Goal: Use online tool/utility: Utilize a website feature to perform a specific function

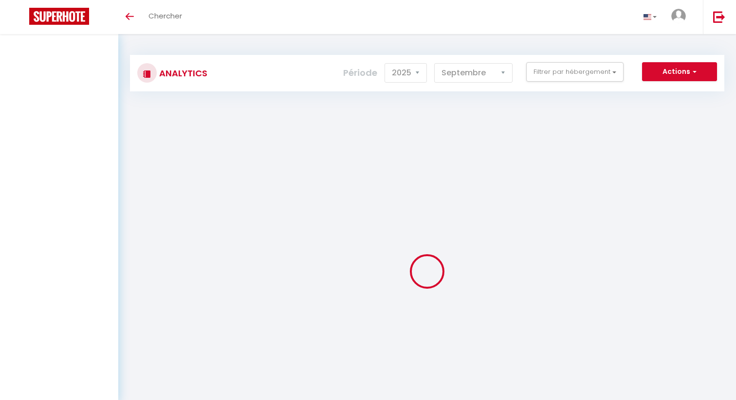
select select "2025"
select select "9"
select select
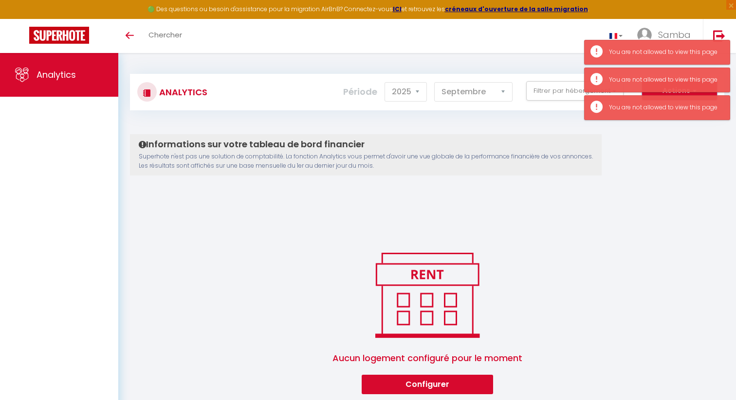
click at [652, 92] on button "Actions" at bounding box center [679, 90] width 75 height 19
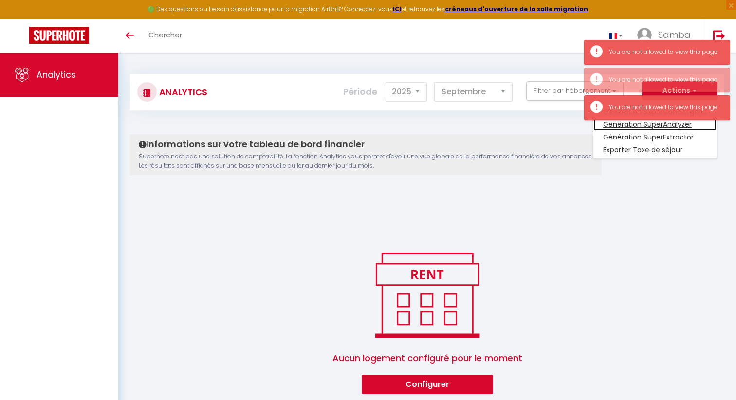
click at [639, 124] on link "Génération SuperAnalyzer" at bounding box center [654, 124] width 123 height 13
type input "[EMAIL_ADDRESS][DOMAIN_NAME]"
select select
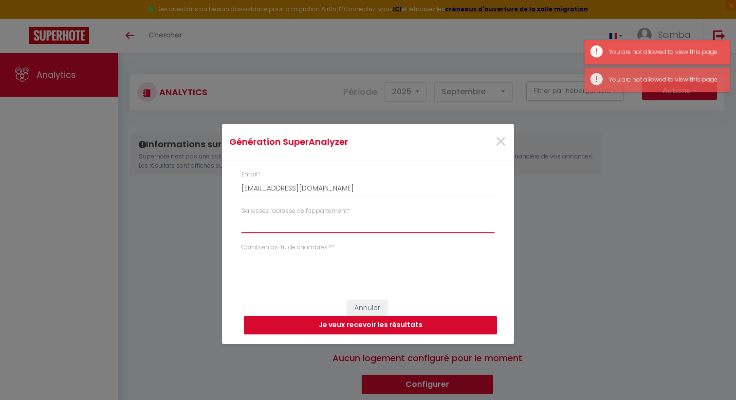
click at [337, 220] on input "Saisissez l'adresse de l'appartement *" at bounding box center [367, 225] width 253 height 18
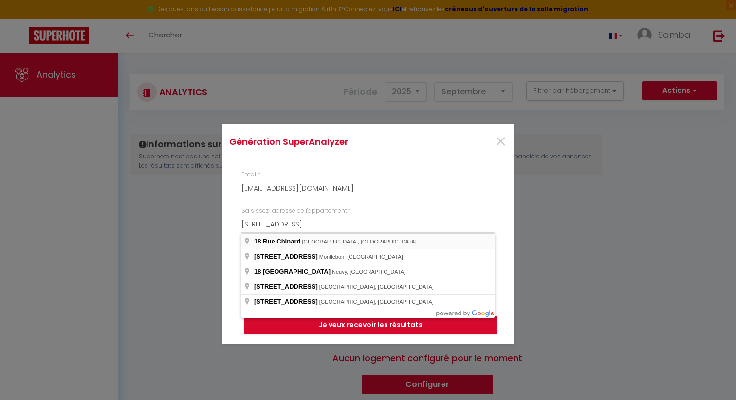
type input "[STREET_ADDRESS]"
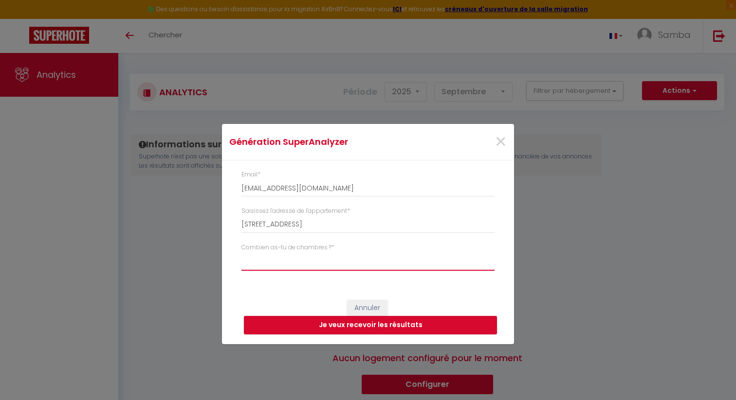
click at [314, 261] on select "Studio 1 chambre 2 chambres 3 chambres 4 chambres +" at bounding box center [367, 262] width 253 height 18
click at [241, 253] on select "Studio 1 chambre 2 chambres 3 chambres 4 chambres +" at bounding box center [367, 262] width 253 height 18
click at [287, 264] on select "Studio 1 chambre 2 chambres 3 chambres 4 chambres +" at bounding box center [367, 262] width 253 height 18
select select "[MEDICAL_DATA]"
click at [241, 253] on select "Studio 1 chambre 2 chambres 3 chambres 4 chambres +" at bounding box center [367, 262] width 253 height 18
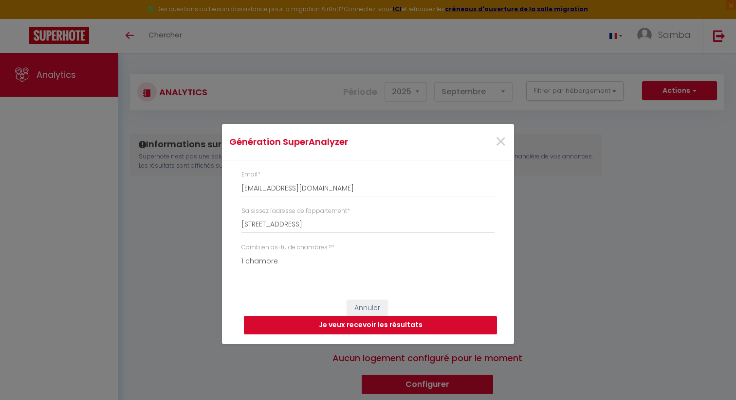
click at [365, 326] on button "Je veux recevoir les résultats" at bounding box center [370, 325] width 253 height 18
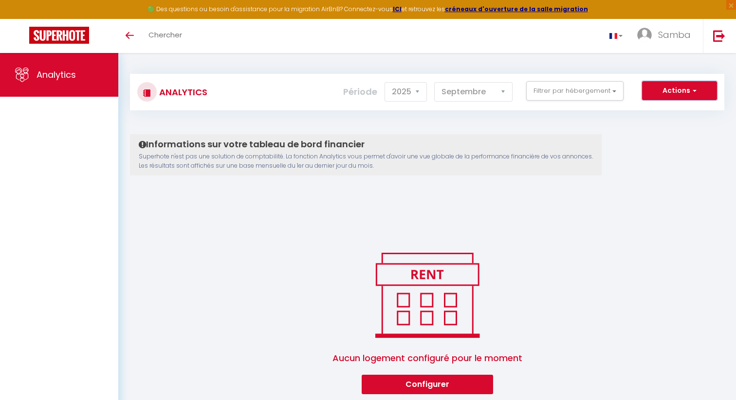
click at [651, 90] on button "Actions" at bounding box center [679, 90] width 75 height 19
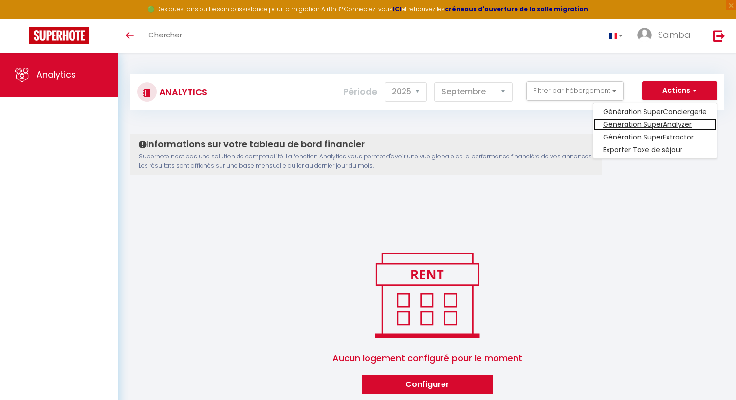
click at [644, 126] on link "Génération SuperAnalyzer" at bounding box center [654, 124] width 123 height 13
